Goal: Feedback & Contribution: Leave review/rating

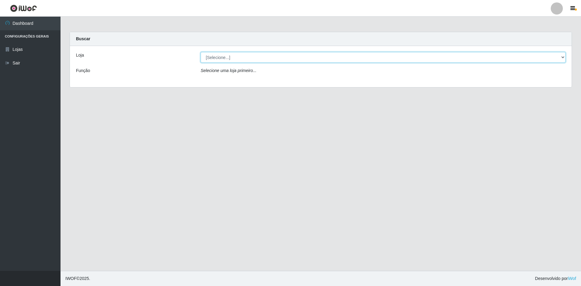
click at [238, 55] on select "[Selecione...] Hiper Queiroz - São Bento Queiroz Atacadão - São Bento" at bounding box center [383, 57] width 365 height 11
select select "517"
click at [201, 52] on select "[Selecione...] Hiper Queiroz - São Bento Queiroz Atacadão - São Bento" at bounding box center [383, 57] width 365 height 11
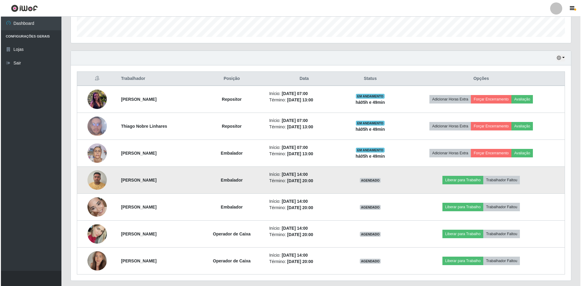
scroll to position [182, 0]
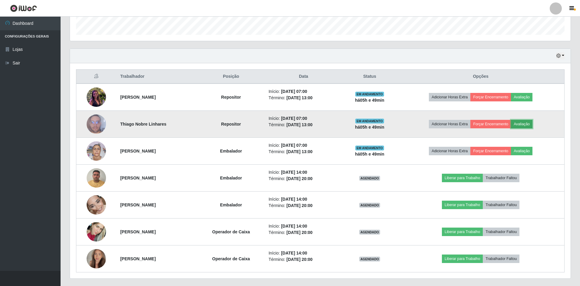
click at [523, 123] on button "Avaliação" at bounding box center [521, 124] width 21 height 8
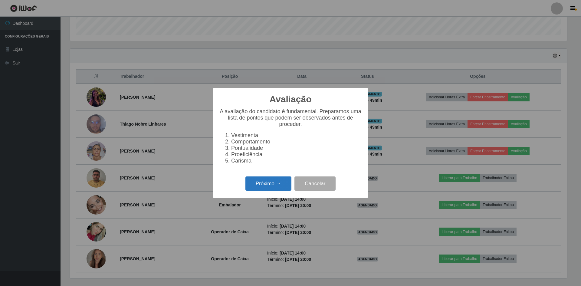
click at [261, 187] on button "Próximo →" at bounding box center [268, 183] width 46 height 14
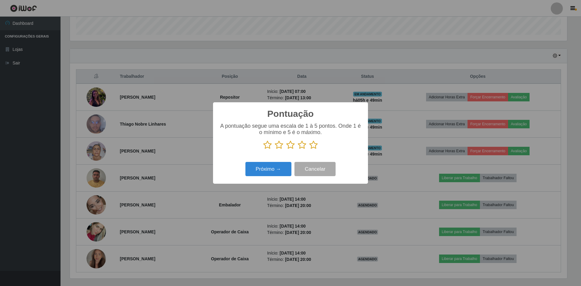
scroll to position [302525, 302153]
click at [268, 147] on icon at bounding box center [267, 144] width 8 height 9
click at [263, 150] on input "radio" at bounding box center [263, 150] width 0 height 0
click at [279, 147] on icon at bounding box center [279, 144] width 8 height 9
click at [275, 150] on input "radio" at bounding box center [275, 150] width 0 height 0
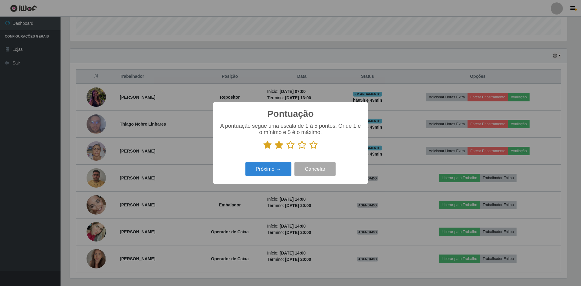
click at [292, 147] on icon at bounding box center [290, 144] width 8 height 9
click at [286, 150] on input "radio" at bounding box center [286, 150] width 0 height 0
click at [301, 147] on icon at bounding box center [302, 144] width 8 height 9
click at [298, 150] on input "radio" at bounding box center [298, 150] width 0 height 0
click at [316, 146] on icon at bounding box center [313, 144] width 8 height 9
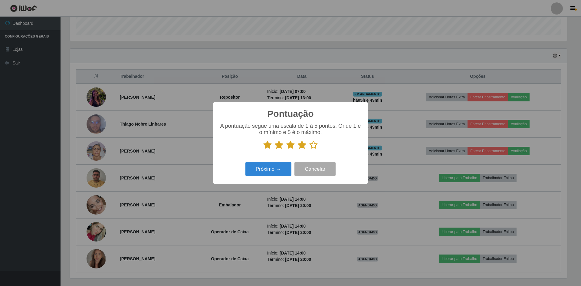
click at [309, 150] on input "radio" at bounding box center [309, 150] width 0 height 0
click at [275, 167] on button "Próximo →" at bounding box center [268, 169] width 46 height 14
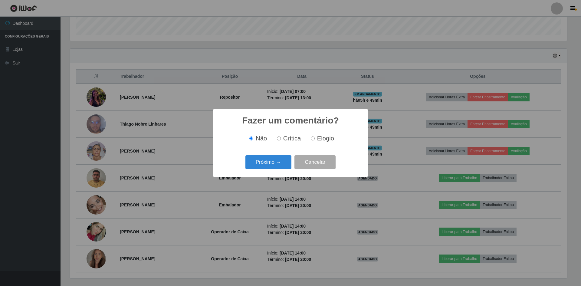
click at [311, 138] on input "Elogio" at bounding box center [313, 138] width 4 height 4
radio input "true"
click at [268, 160] on button "Próximo →" at bounding box center [268, 162] width 46 height 14
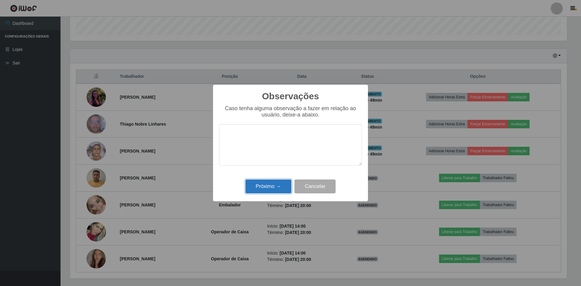
click at [268, 185] on button "Próximo →" at bounding box center [268, 186] width 46 height 14
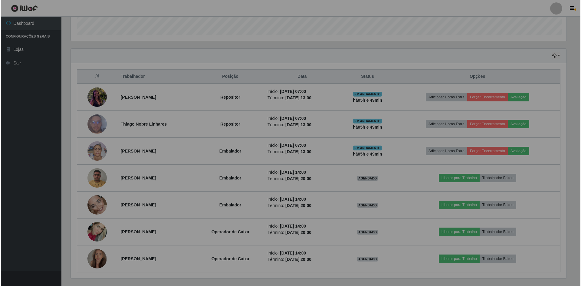
scroll to position [126, 500]
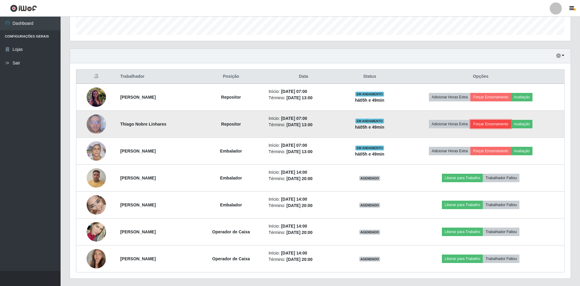
click at [482, 124] on button "Forçar Encerramento" at bounding box center [490, 124] width 41 height 8
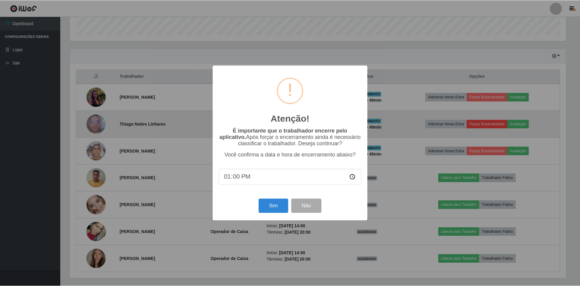
scroll to position [126, 497]
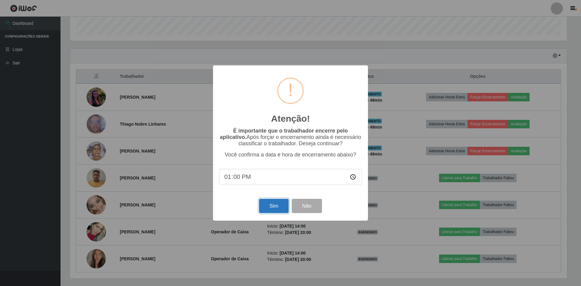
click at [275, 210] on button "Sim" at bounding box center [273, 206] width 29 height 14
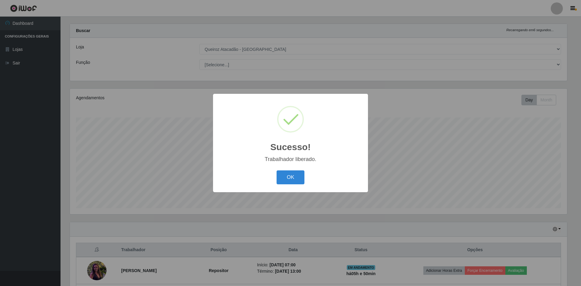
click at [291, 185] on div "OK Cancel" at bounding box center [290, 177] width 143 height 17
click at [288, 177] on button "OK" at bounding box center [291, 177] width 28 height 14
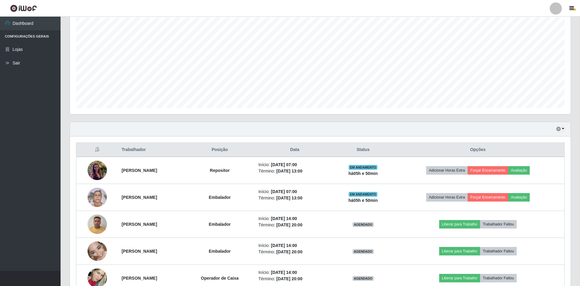
scroll to position [18, 0]
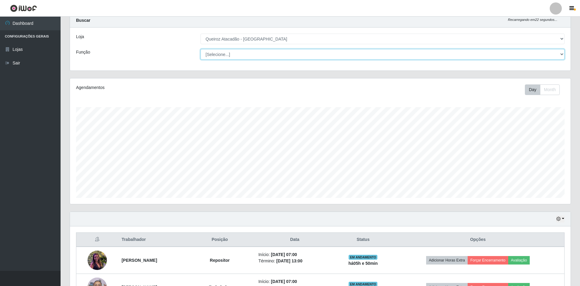
click at [562, 54] on select "[Selecione...] ASG ASG + ASG ++ Embalador Embalador + Embalador ++ Operador de …" at bounding box center [382, 54] width 364 height 11
select select "24"
click at [200, 59] on select "[Selecione...] ASG ASG + ASG ++ Embalador Embalador + Embalador ++ Operador de …" at bounding box center [382, 54] width 364 height 11
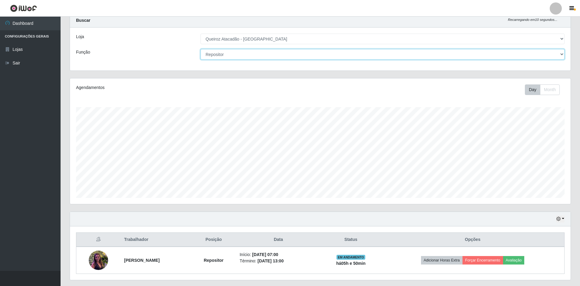
scroll to position [35, 0]
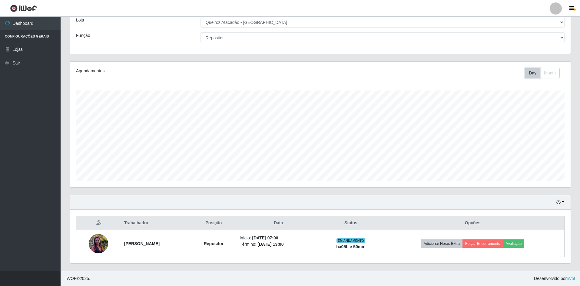
click at [527, 73] on button "Day" at bounding box center [531, 73] width 15 height 11
click at [550, 72] on button "Month" at bounding box center [550, 73] width 20 height 11
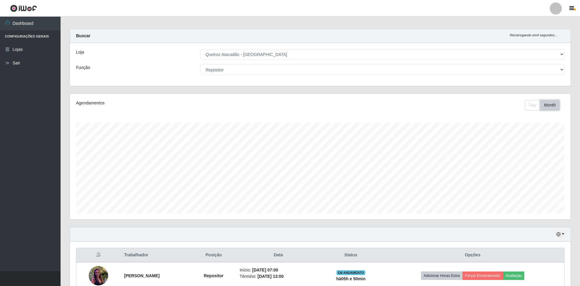
scroll to position [0, 0]
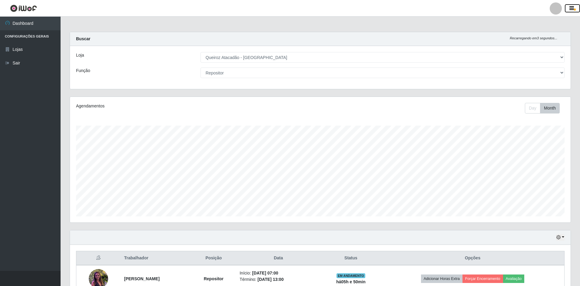
click at [576, 9] on button "button" at bounding box center [571, 8] width 15 height 8
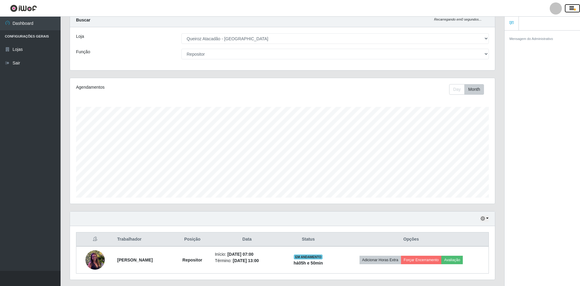
scroll to position [35, 0]
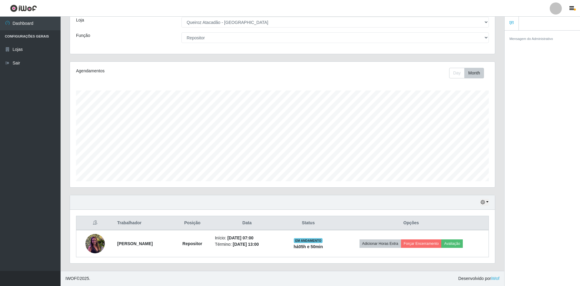
click at [255, 222] on th "Data" at bounding box center [246, 223] width 71 height 14
click at [271, 226] on th "Data" at bounding box center [246, 223] width 71 height 14
click at [488, 202] on button "button" at bounding box center [484, 202] width 8 height 7
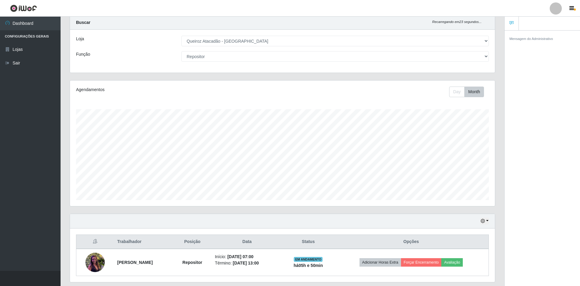
scroll to position [0, 0]
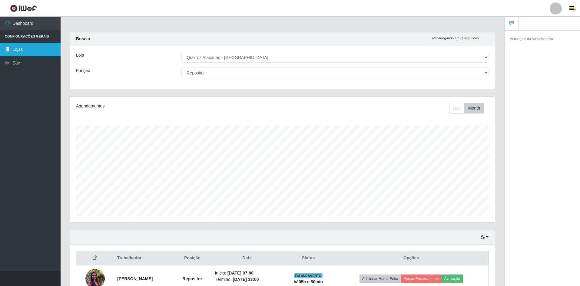
click at [18, 52] on link "Lojas" at bounding box center [30, 50] width 61 height 14
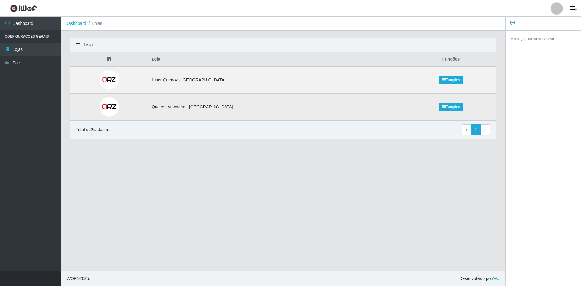
click at [192, 113] on td "Queiroz Atacadão - [GEOGRAPHIC_DATA]" at bounding box center [277, 107] width 258 height 27
click at [439, 104] on link "Funções" at bounding box center [450, 107] width 23 height 8
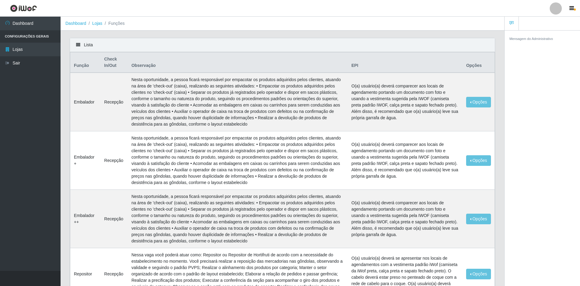
click at [522, 77] on div "Mensagem do Administrativo" at bounding box center [541, 159] width 75 height 258
click at [260, 22] on ol "Dashboard Lojas Funções" at bounding box center [282, 24] width 443 height 14
drag, startPoint x: 25, startPoint y: 45, endPoint x: 19, endPoint y: 44, distance: 5.5
click at [25, 45] on link "Lojas" at bounding box center [30, 50] width 61 height 14
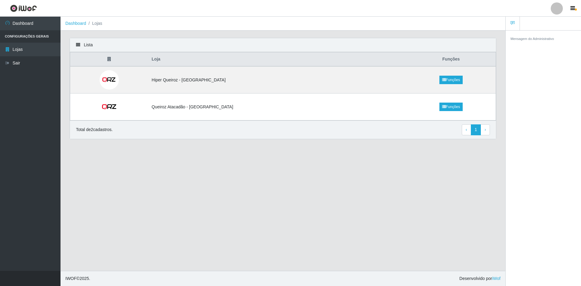
click at [84, 43] on div "Lista" at bounding box center [283, 45] width 426 height 14
click at [77, 45] on icon at bounding box center [78, 45] width 4 height 4
click at [477, 131] on link "1" at bounding box center [476, 129] width 10 height 11
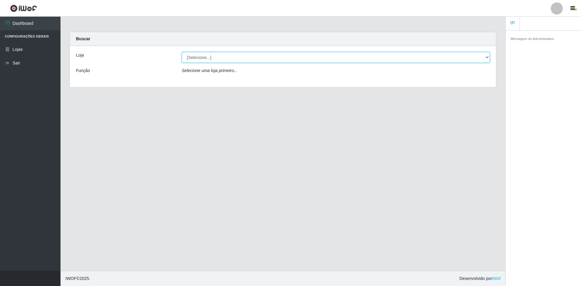
click at [227, 56] on select "[Selecione...] Hiper Queiroz - São Bento Queiroz Atacadão - São Bento" at bounding box center [336, 57] width 308 height 11
select select "517"
click at [182, 52] on select "[Selecione...] Hiper Queiroz - São Bento Queiroz Atacadão - São Bento" at bounding box center [336, 57] width 308 height 11
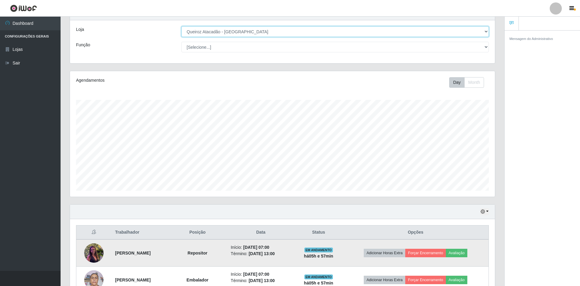
scroll to position [91, 0]
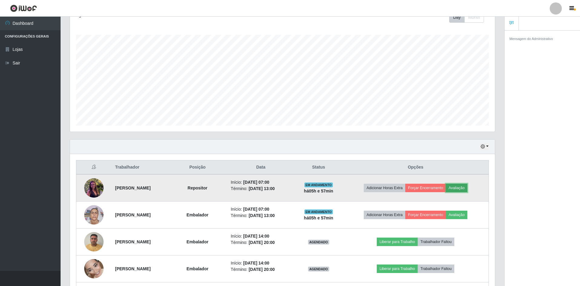
click at [462, 189] on button "Avaliação" at bounding box center [456, 188] width 21 height 8
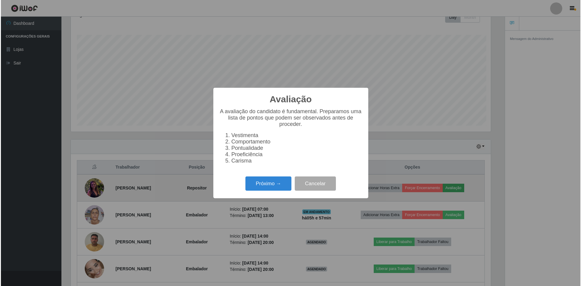
scroll to position [126, 422]
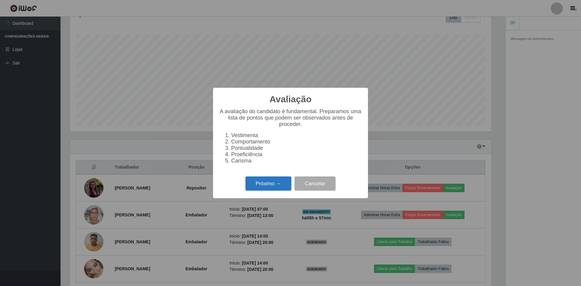
click at [278, 183] on button "Próximo →" at bounding box center [268, 183] width 46 height 14
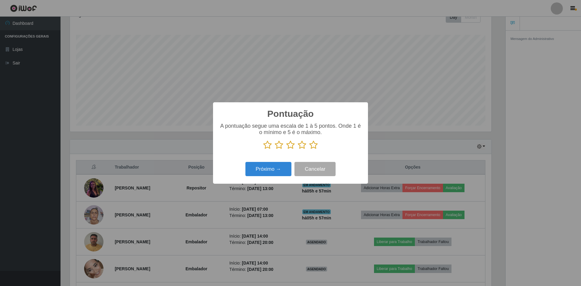
scroll to position [302525, 302229]
click at [265, 147] on icon at bounding box center [267, 144] width 8 height 9
click at [263, 150] on input "radio" at bounding box center [263, 150] width 0 height 0
click at [278, 147] on icon at bounding box center [279, 144] width 8 height 9
click at [275, 150] on input "radio" at bounding box center [275, 150] width 0 height 0
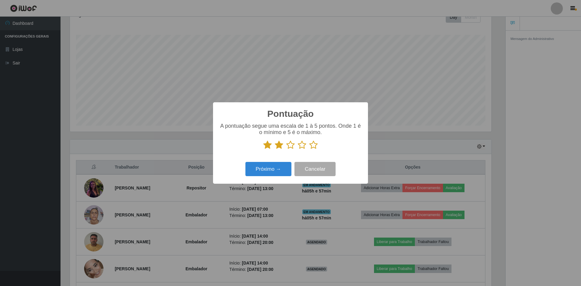
click at [291, 148] on icon at bounding box center [290, 144] width 8 height 9
click at [286, 150] on input "radio" at bounding box center [286, 150] width 0 height 0
click at [303, 146] on icon at bounding box center [302, 144] width 8 height 9
click at [298, 150] on input "radio" at bounding box center [298, 150] width 0 height 0
drag, startPoint x: 313, startPoint y: 146, endPoint x: 302, endPoint y: 154, distance: 13.8
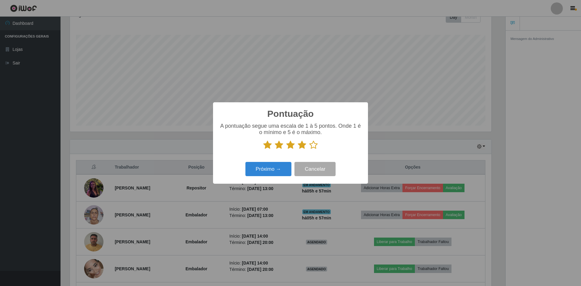
click at [312, 146] on icon at bounding box center [313, 144] width 8 height 9
click at [309, 150] on input "radio" at bounding box center [309, 150] width 0 height 0
click at [274, 174] on button "Próximo →" at bounding box center [268, 169] width 46 height 14
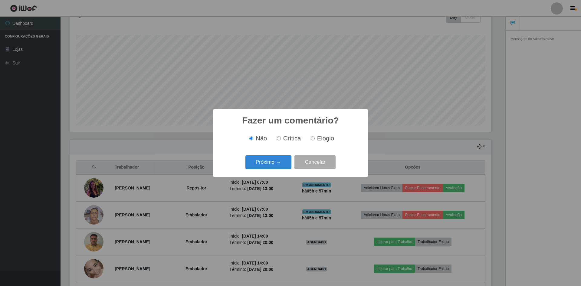
click at [312, 142] on label "Elogio" at bounding box center [321, 138] width 26 height 7
click at [312, 140] on input "Elogio" at bounding box center [313, 138] width 4 height 4
radio input "true"
click at [258, 161] on button "Próximo →" at bounding box center [268, 162] width 46 height 14
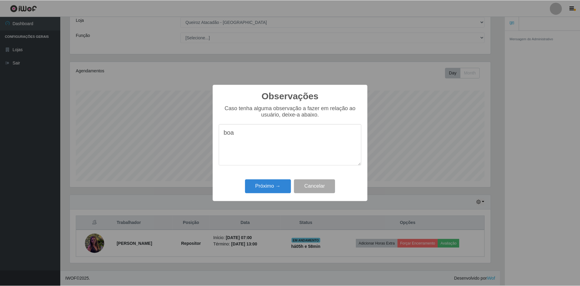
scroll to position [35, 0]
type textarea "boa profissional"
click at [263, 183] on button "Próximo →" at bounding box center [268, 186] width 46 height 14
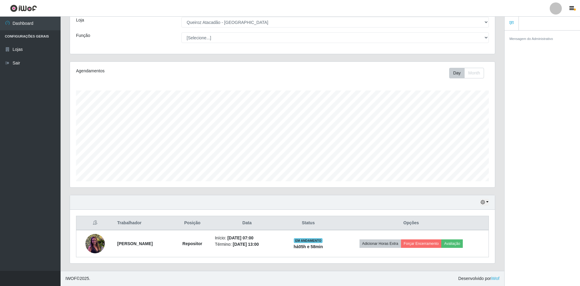
scroll to position [126, 425]
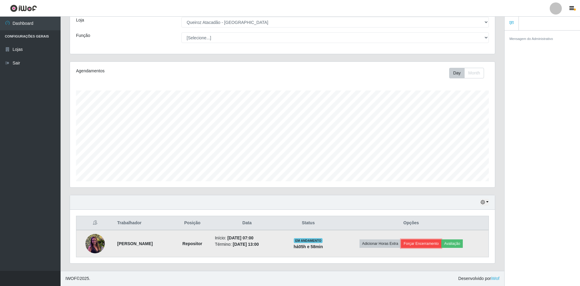
click at [428, 245] on button "Forçar Encerramento" at bounding box center [421, 243] width 41 height 8
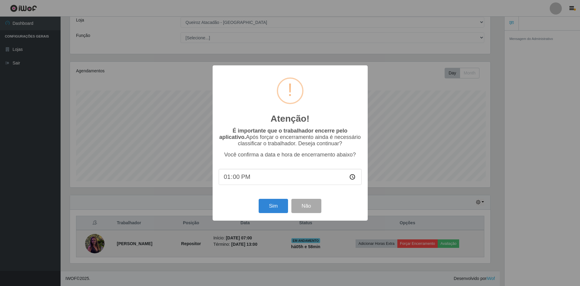
scroll to position [126, 422]
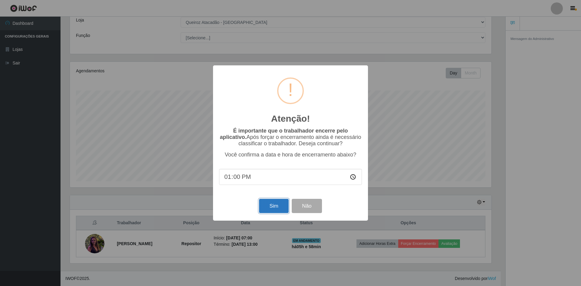
click at [272, 205] on button "Sim" at bounding box center [273, 206] width 29 height 14
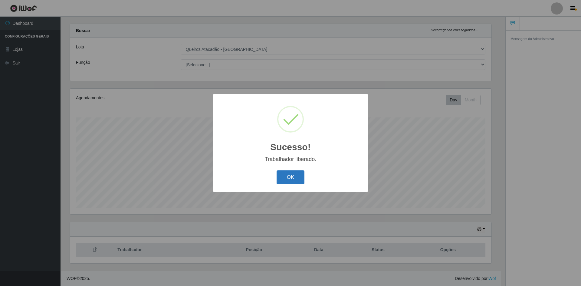
click at [295, 177] on button "OK" at bounding box center [291, 177] width 28 height 14
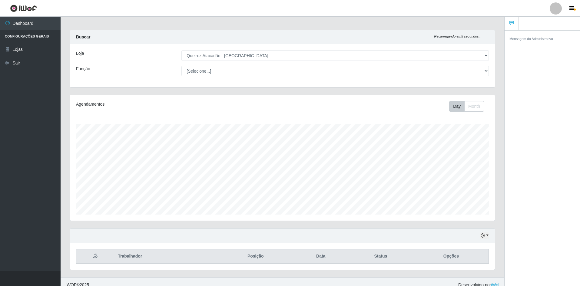
scroll to position [0, 0]
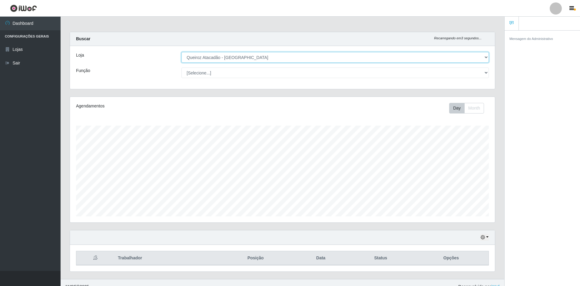
click at [482, 56] on select "[Selecione...] Hiper Queiroz - São Bento Queiroz Atacadão - São Bento" at bounding box center [334, 57] width 307 height 11
click at [181, 52] on select "[Selecione...] Hiper Queiroz - São Bento Queiroz Atacadão - São Bento" at bounding box center [334, 57] width 307 height 11
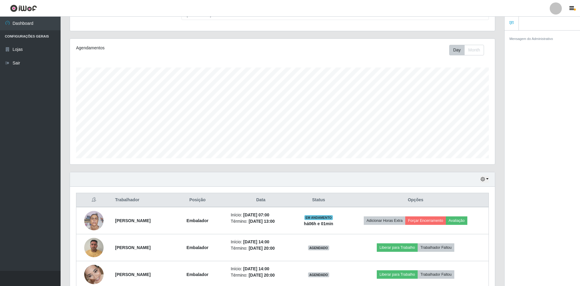
scroll to position [129, 0]
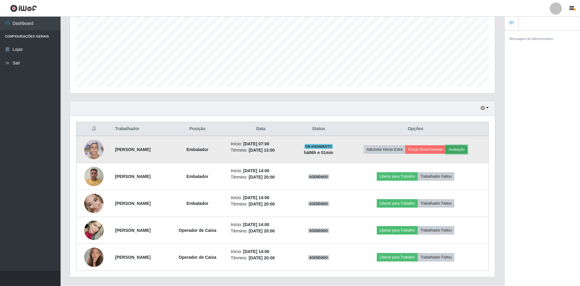
click at [461, 150] on button "Avaliação" at bounding box center [456, 149] width 21 height 8
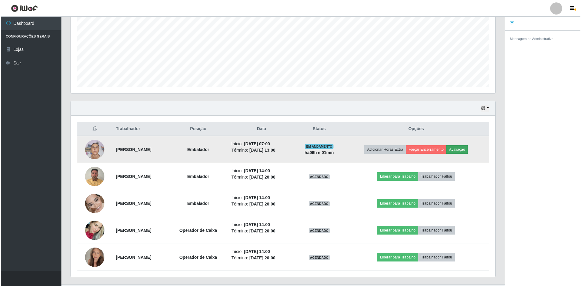
scroll to position [126, 422]
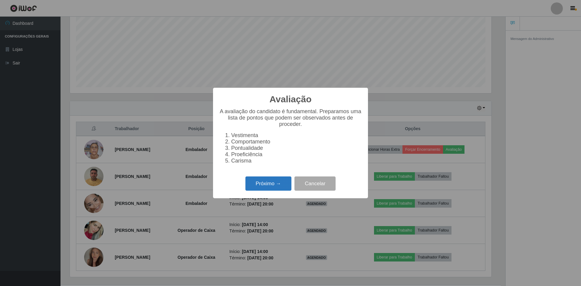
click at [273, 186] on button "Próximo →" at bounding box center [268, 183] width 46 height 14
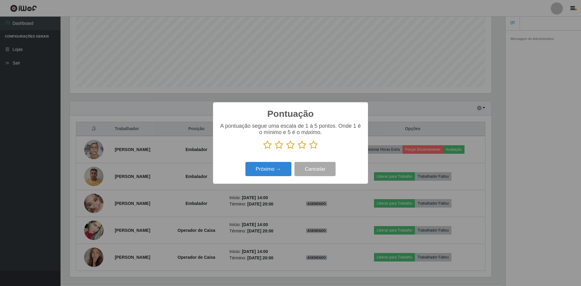
click at [314, 145] on icon at bounding box center [313, 144] width 8 height 9
click at [309, 150] on input "radio" at bounding box center [309, 150] width 0 height 0
click at [276, 171] on button "Próximo →" at bounding box center [268, 169] width 46 height 14
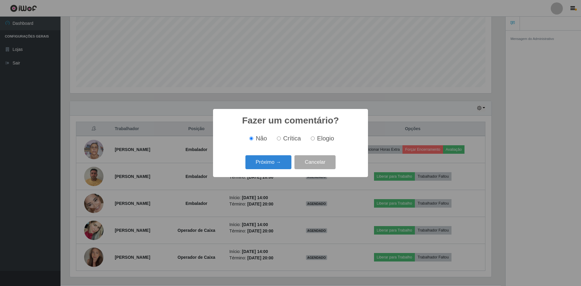
click at [312, 139] on input "Elogio" at bounding box center [313, 138] width 4 height 4
radio input "true"
click at [260, 164] on button "Próximo →" at bounding box center [268, 162] width 46 height 14
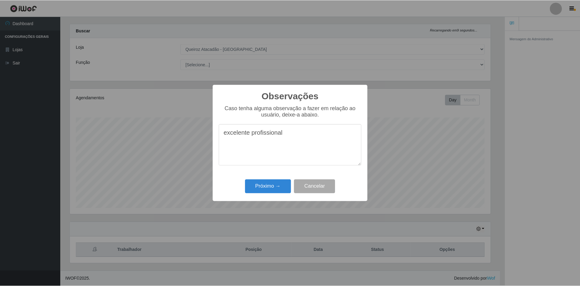
scroll to position [8, 0]
type textarea "excelente profissional"
click at [268, 183] on button "Próximo →" at bounding box center [268, 186] width 46 height 14
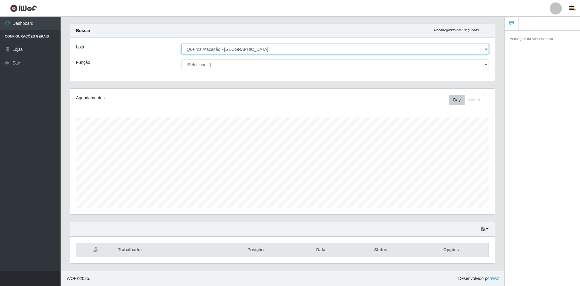
click at [262, 47] on select "[Selecione...] Hiper Queiroz - São Bento Queiroz Atacadão - São Bento" at bounding box center [334, 49] width 307 height 11
click at [181, 44] on select "[Selecione...] Hiper Queiroz - São Bento Queiroz Atacadão - São Bento" at bounding box center [334, 49] width 307 height 11
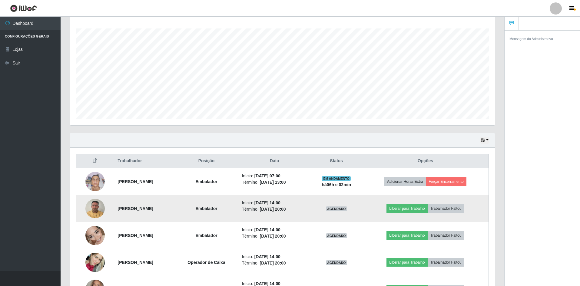
scroll to position [99, 0]
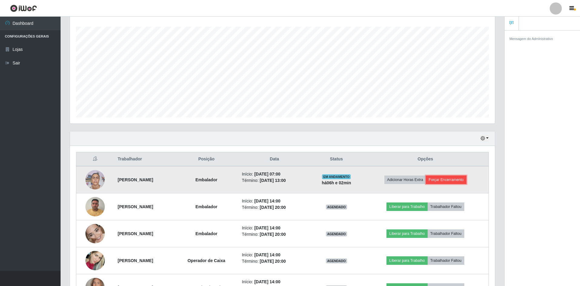
click at [448, 178] on button "Forçar Encerramento" at bounding box center [446, 180] width 41 height 8
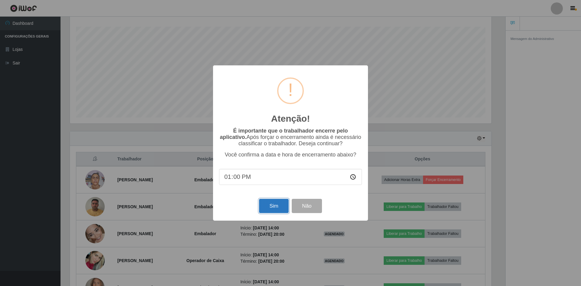
click at [272, 207] on button "Sim" at bounding box center [273, 206] width 29 height 14
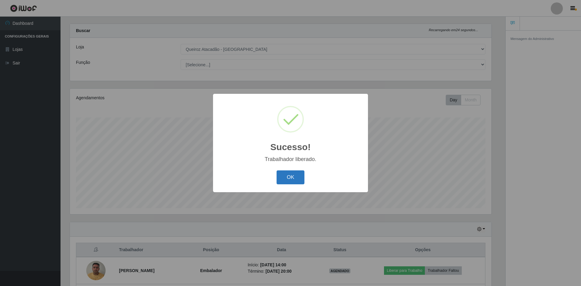
click at [287, 179] on button "OK" at bounding box center [291, 177] width 28 height 14
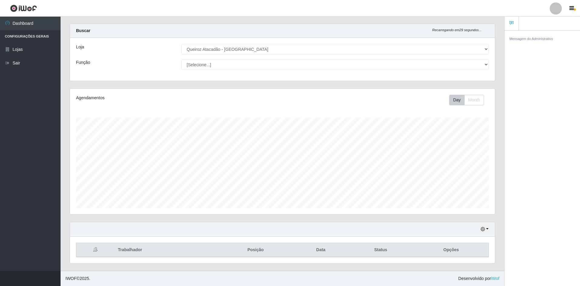
scroll to position [116, 0]
